Goal: Find specific page/section: Find specific page/section

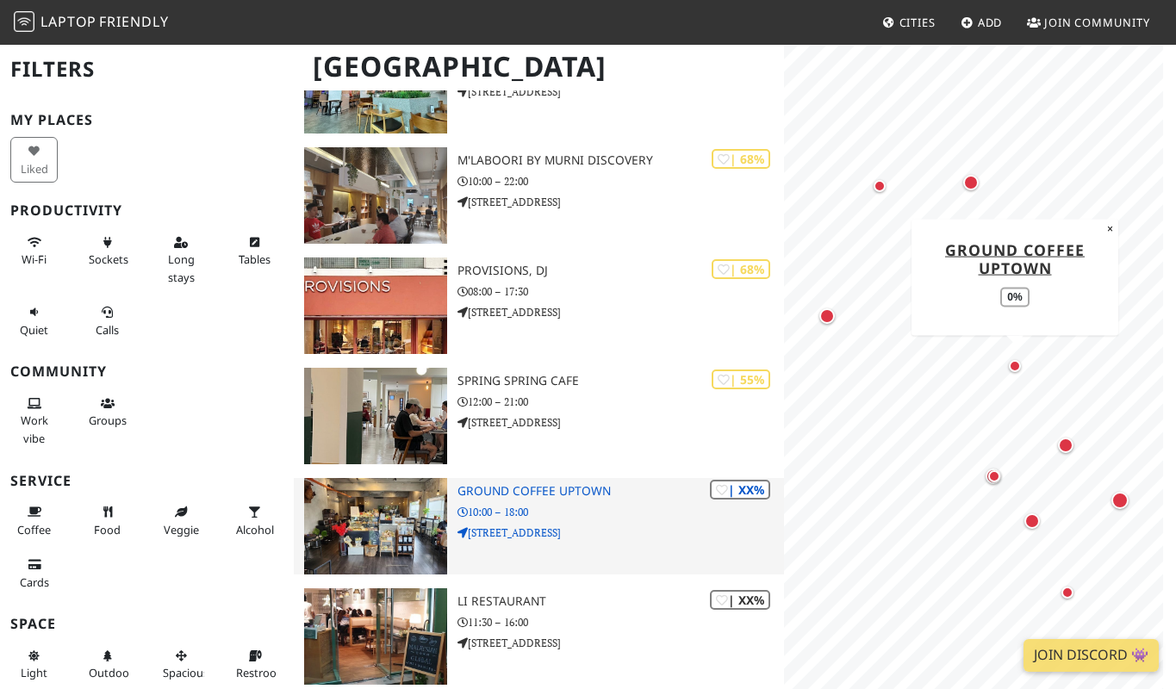
scroll to position [540, 0]
click at [380, 516] on img at bounding box center [375, 525] width 143 height 96
click at [581, 515] on p "10:00 – 18:00" at bounding box center [620, 511] width 326 height 16
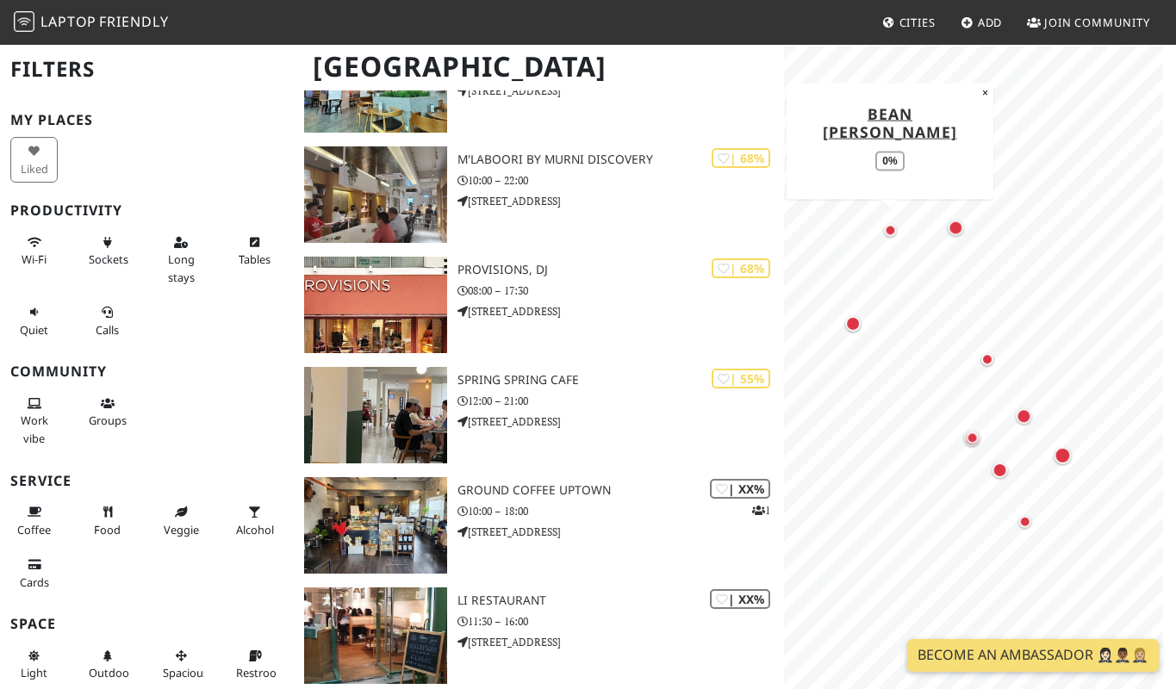
scroll to position [769, 0]
